Goal: Book appointment/travel/reservation

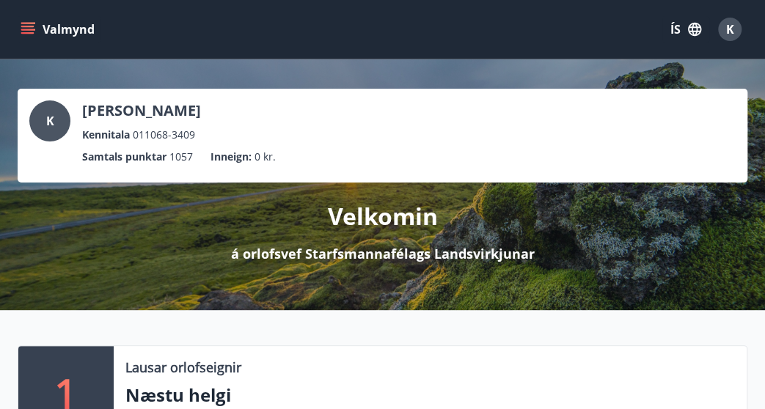
click at [32, 32] on icon "menu" at bounding box center [28, 29] width 15 height 15
click at [29, 33] on icon "menu" at bounding box center [27, 32] width 13 height 1
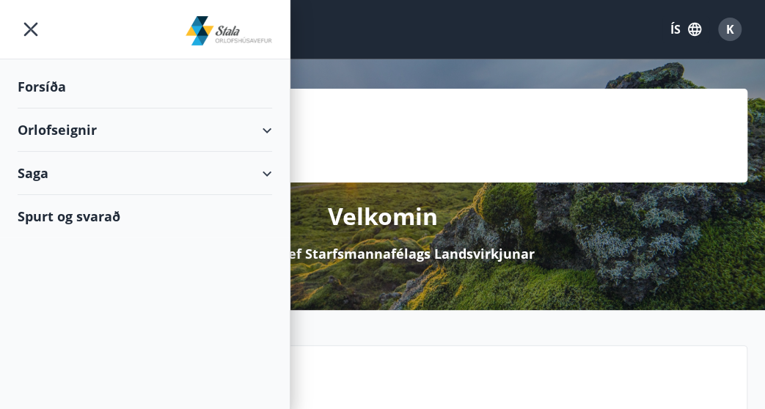
click at [94, 124] on div "Orlofseignir" at bounding box center [145, 130] width 255 height 43
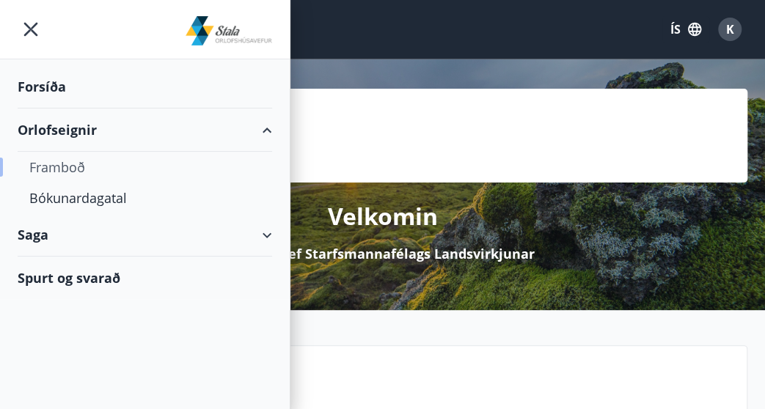
click at [69, 162] on div "Framboð" at bounding box center [144, 167] width 231 height 31
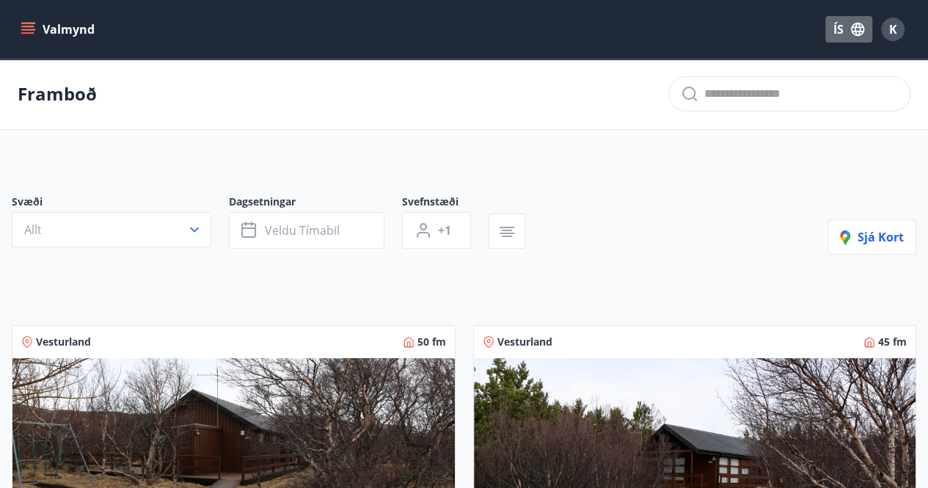
click at [776, 29] on icon "button" at bounding box center [857, 29] width 13 height 13
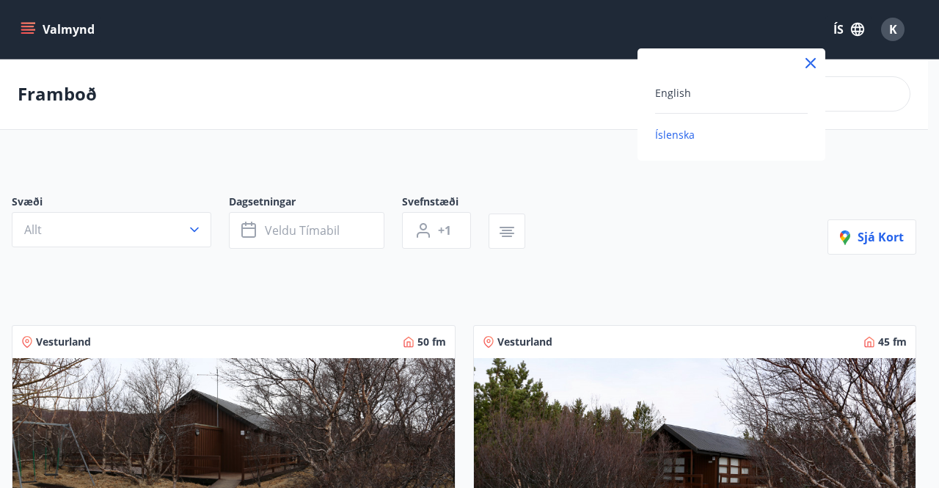
click at [401, 136] on div at bounding box center [469, 244] width 939 height 488
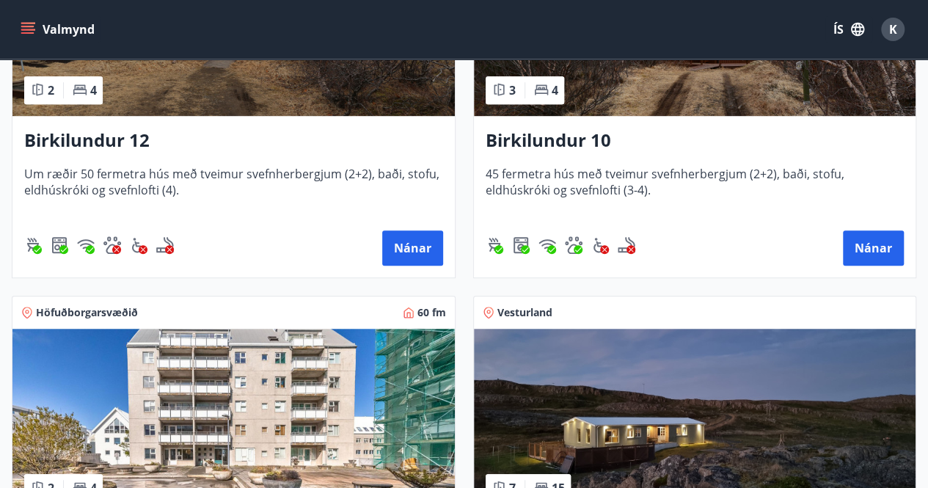
scroll to position [854, 0]
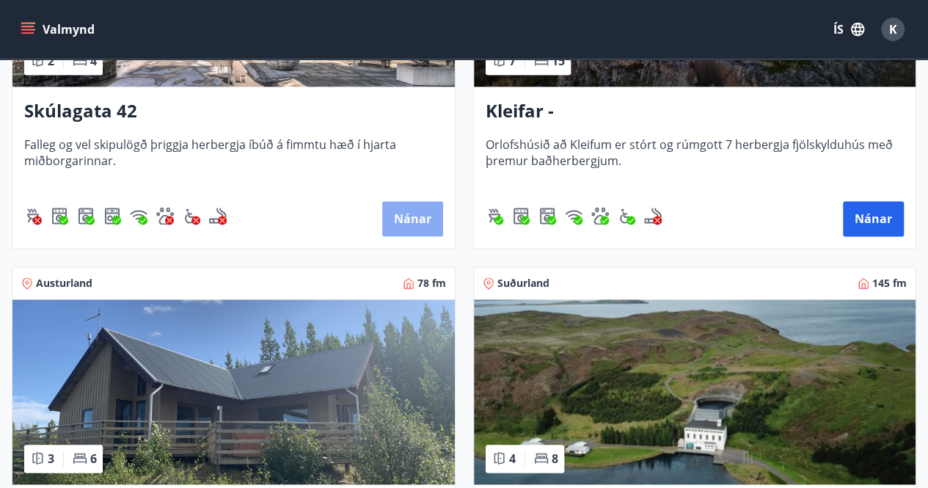
click at [421, 215] on button "Nánar" at bounding box center [412, 218] width 61 height 35
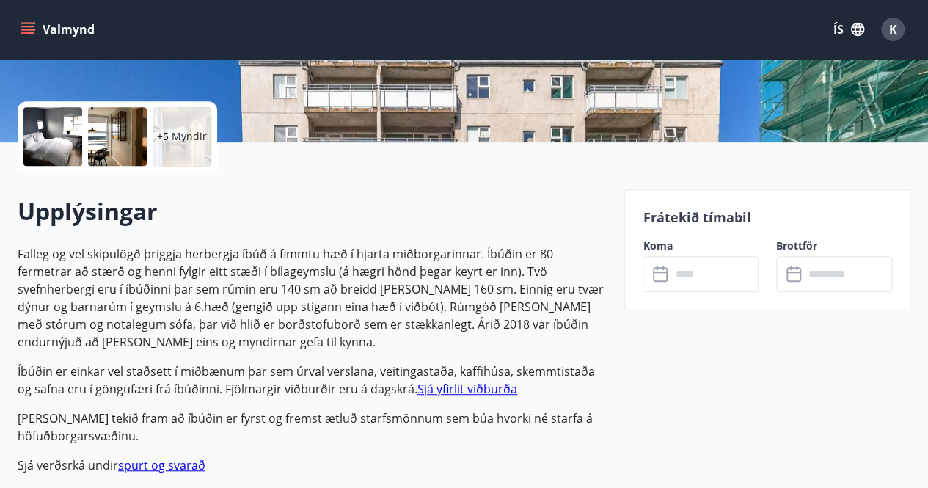
scroll to position [411, 0]
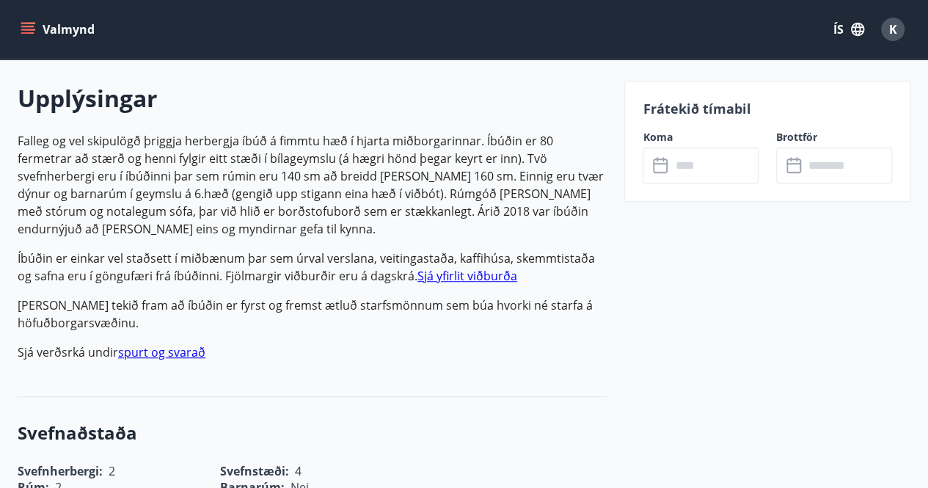
click at [705, 158] on input "text" at bounding box center [715, 165] width 88 height 36
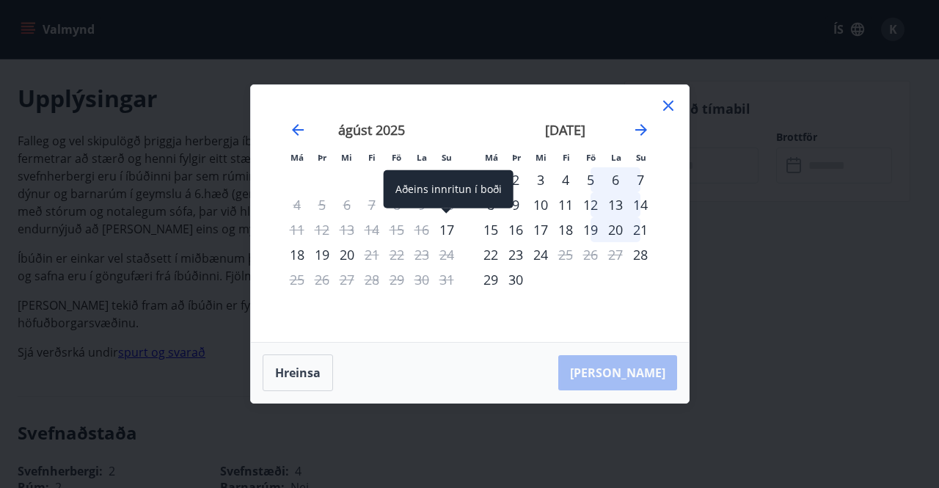
click at [448, 231] on div "17" at bounding box center [446, 229] width 25 height 25
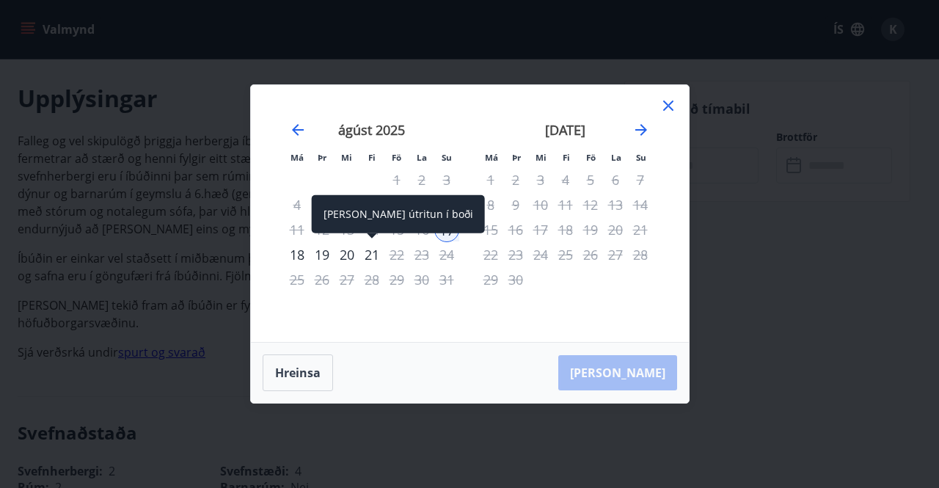
click at [365, 256] on div "21" at bounding box center [372, 254] width 25 height 25
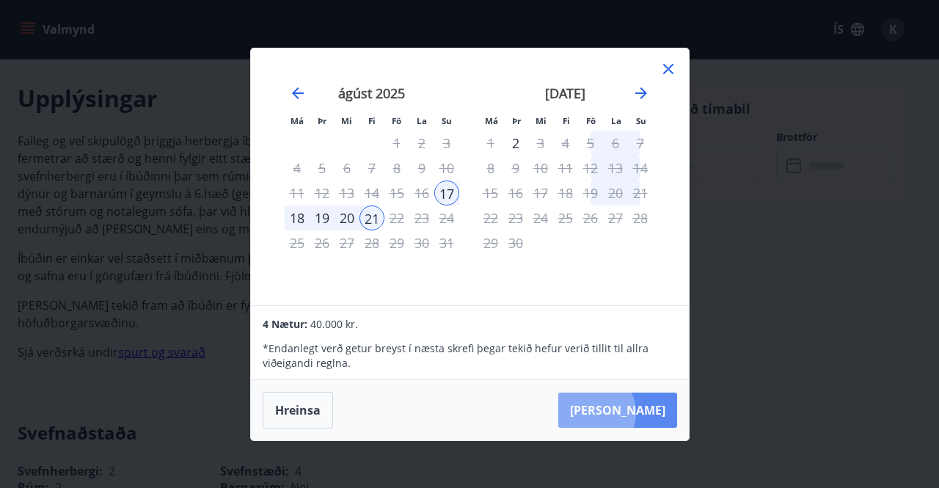
click at [634, 409] on button "[PERSON_NAME]" at bounding box center [617, 410] width 119 height 35
click at [667, 74] on icon at bounding box center [669, 69] width 18 height 18
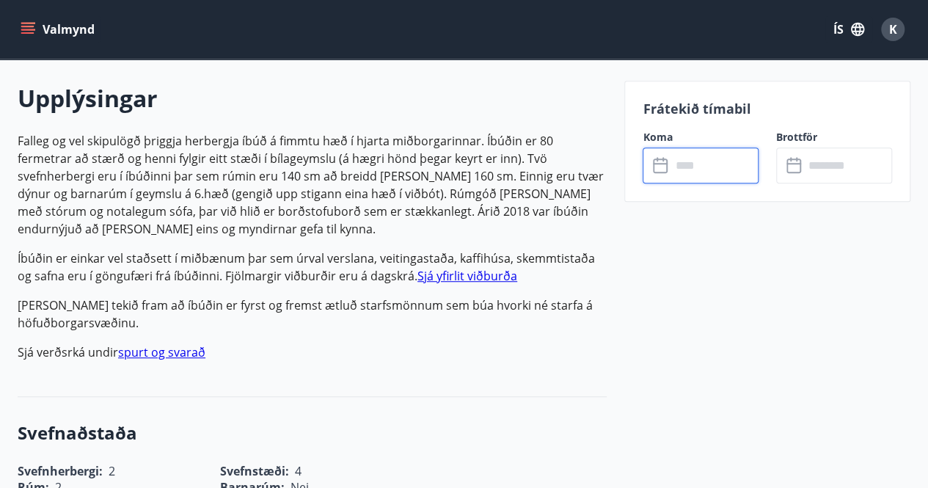
click at [729, 168] on input "text" at bounding box center [715, 165] width 88 height 36
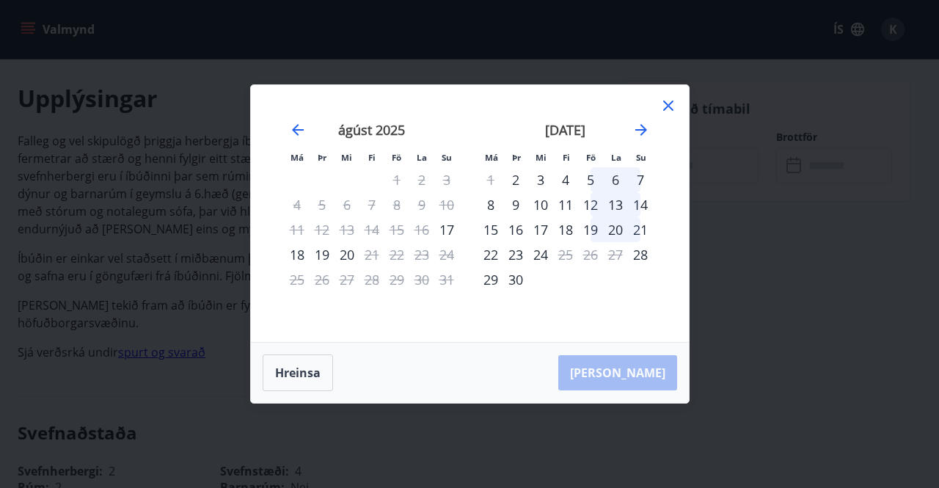
click at [668, 111] on icon at bounding box center [669, 106] width 18 height 18
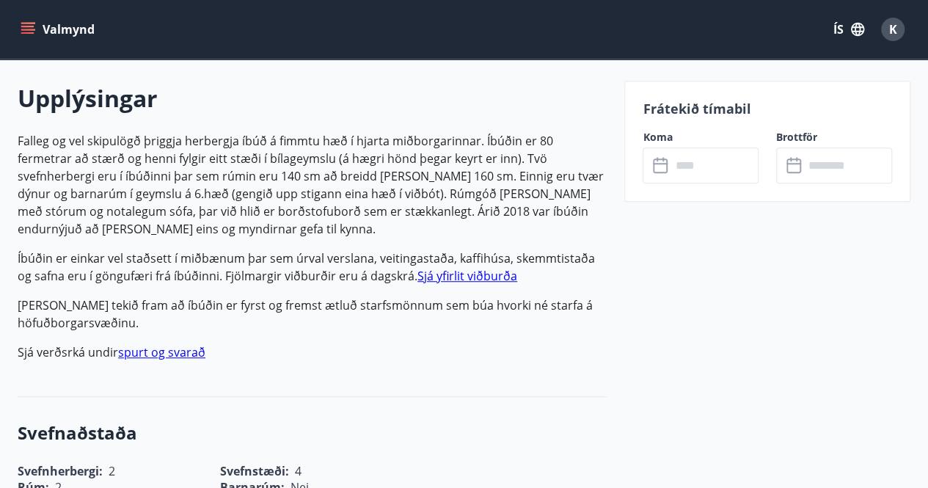
drag, startPoint x: 927, startPoint y: 152, endPoint x: 938, endPoint y: 139, distance: 17.2
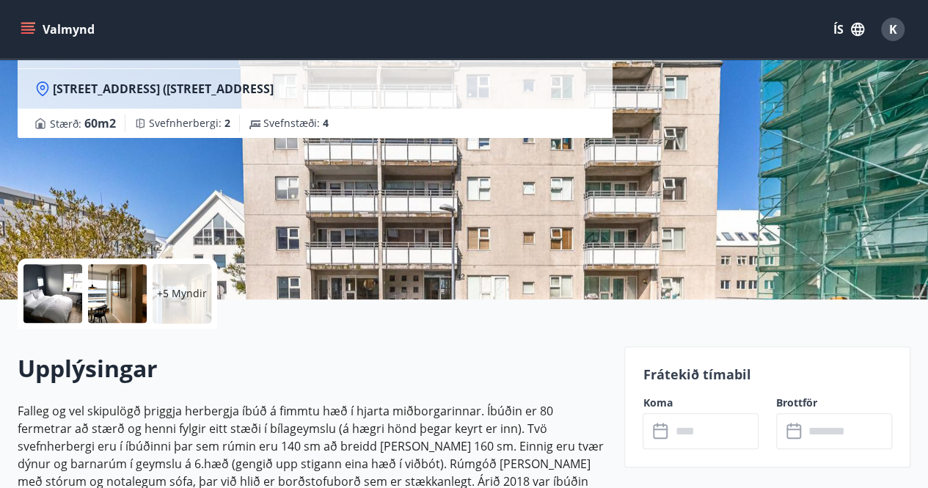
scroll to position [0, 0]
